Goal: Task Accomplishment & Management: Use online tool/utility

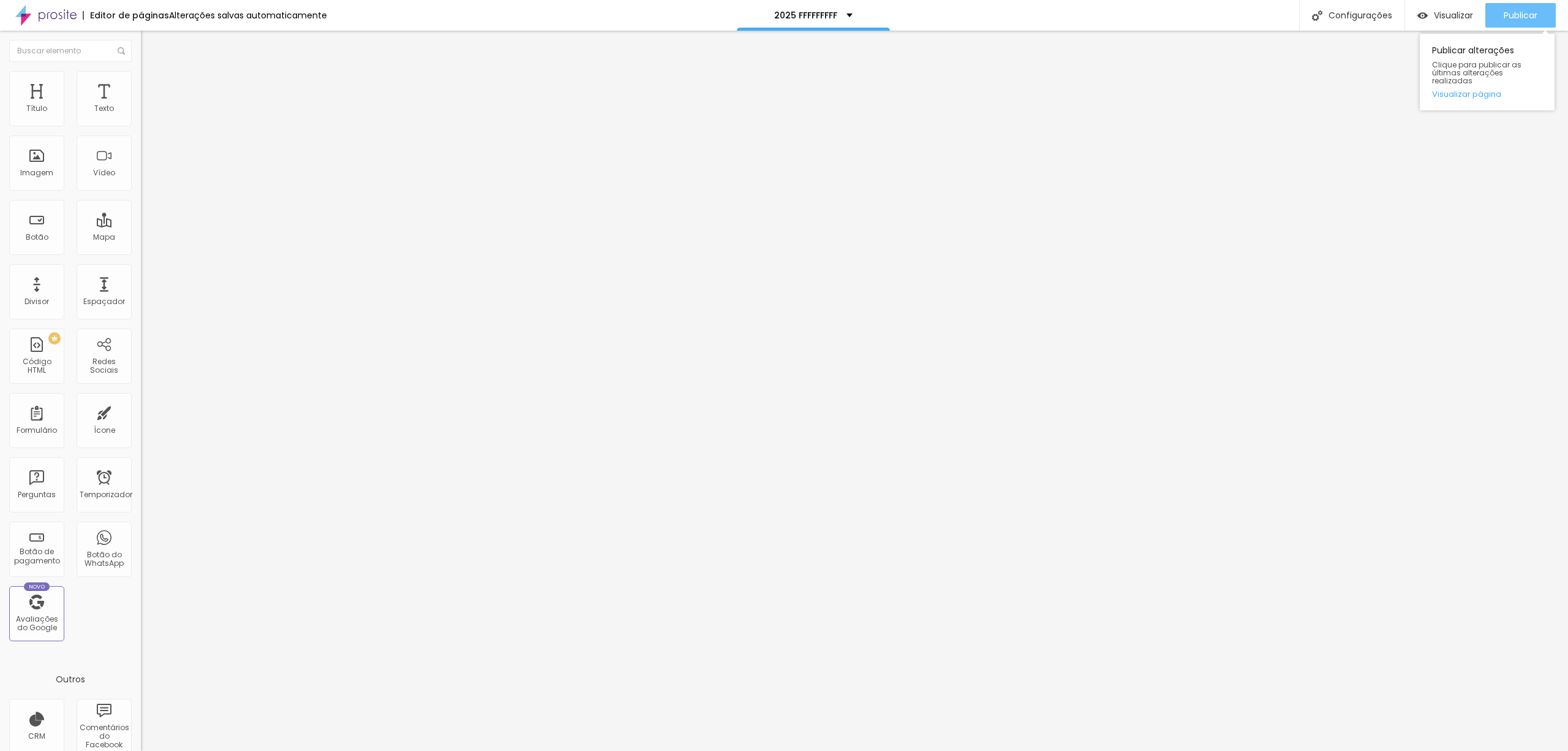
click at [1515, 13] on font "Publicar" at bounding box center [1520, 15] width 34 height 12
